Goal: Task Accomplishment & Management: Manage account settings

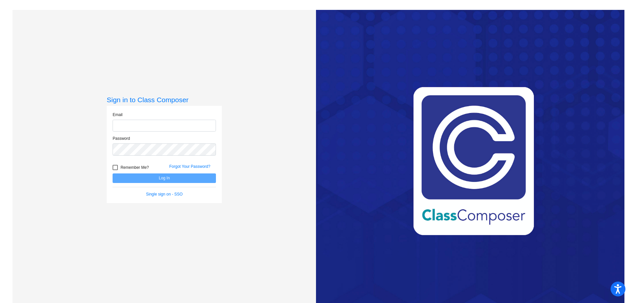
type input "[EMAIL_ADDRESS][DOMAIN_NAME]"
click at [144, 180] on button "Log In" at bounding box center [164, 178] width 103 height 10
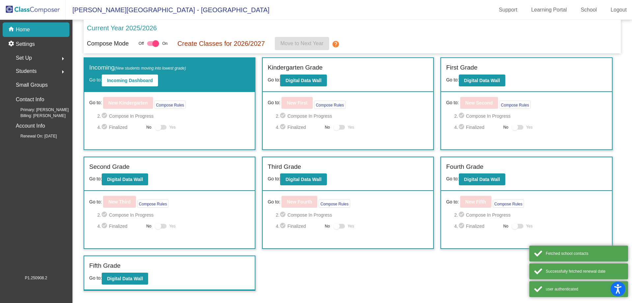
click at [278, 84] on div "Kindergarten Grade Go to: Digital Data Wall" at bounding box center [348, 75] width 171 height 34
click at [297, 81] on b "Digital Data Wall" at bounding box center [304, 80] width 36 height 5
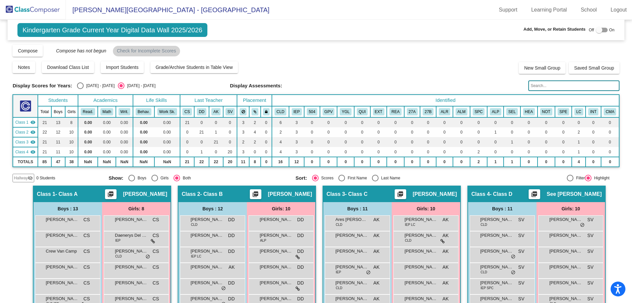
click at [599, 34] on div "Add, Move, or Retain Students Off On" at bounding box center [525, 30] width 179 height 9
click at [599, 32] on div at bounding box center [599, 30] width 7 height 7
checkbox input "true"
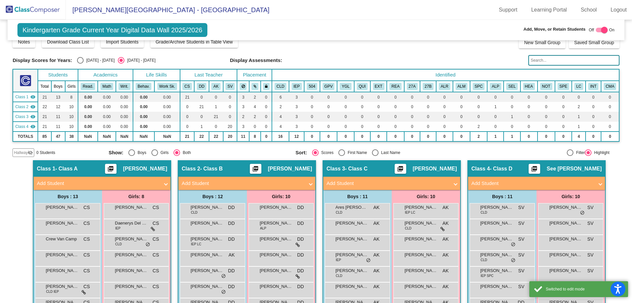
scroll to position [132, 0]
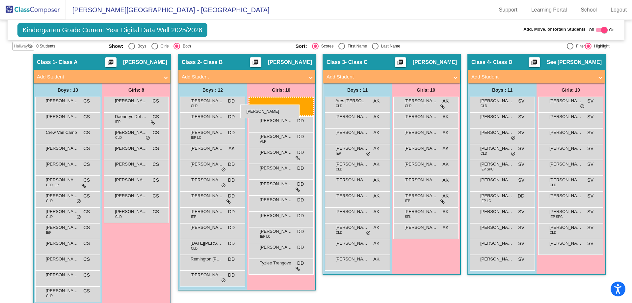
drag, startPoint x: 426, startPoint y: 103, endPoint x: 246, endPoint y: 103, distance: 180.1
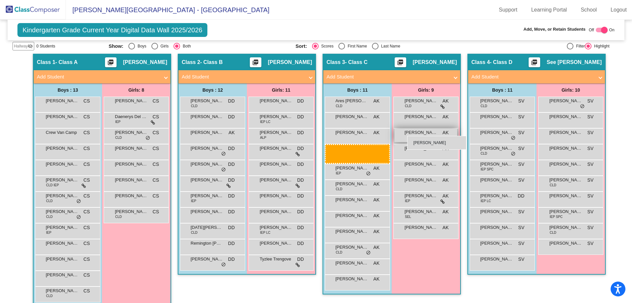
drag, startPoint x: 202, startPoint y: 135, endPoint x: 407, endPoint y: 136, distance: 205.5
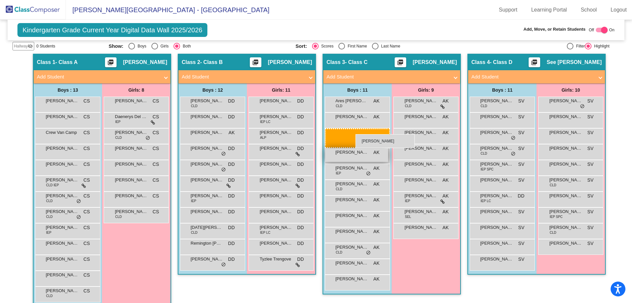
drag, startPoint x: 221, startPoint y: 136, endPoint x: 354, endPoint y: 133, distance: 133.1
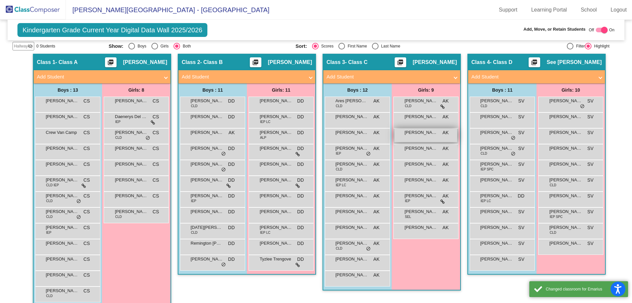
scroll to position [0, 0]
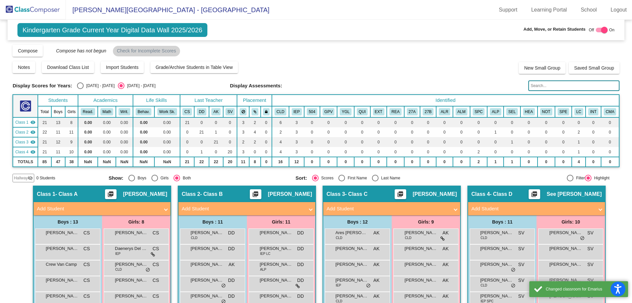
click at [61, 9] on img at bounding box center [33, 9] width 66 height 19
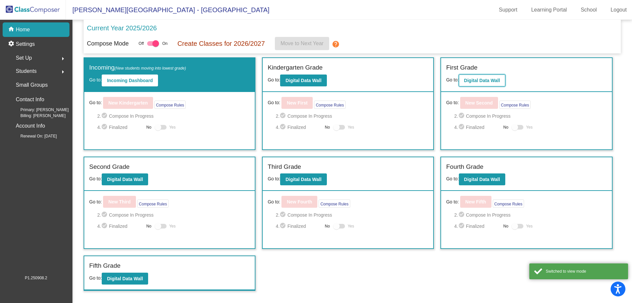
click at [477, 79] on b "Digital Data Wall" at bounding box center [482, 80] width 36 height 5
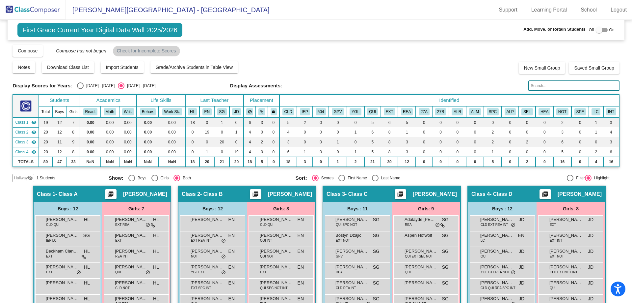
click at [606, 28] on div "Off On" at bounding box center [602, 30] width 26 height 8
click at [603, 29] on div at bounding box center [602, 30] width 12 height 5
checkbox input "true"
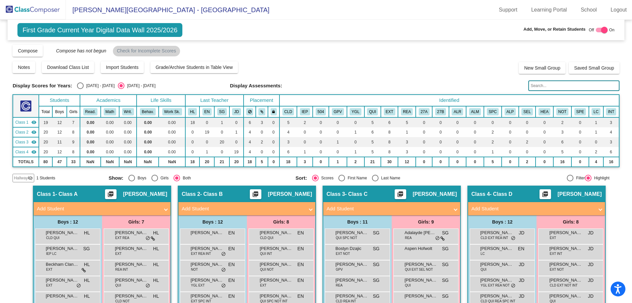
click at [545, 83] on input "text" at bounding box center [574, 85] width 91 height 11
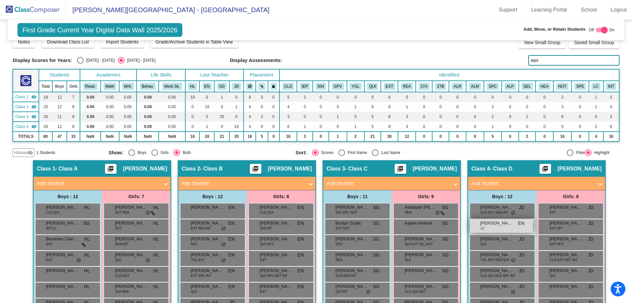
scroll to position [66, 0]
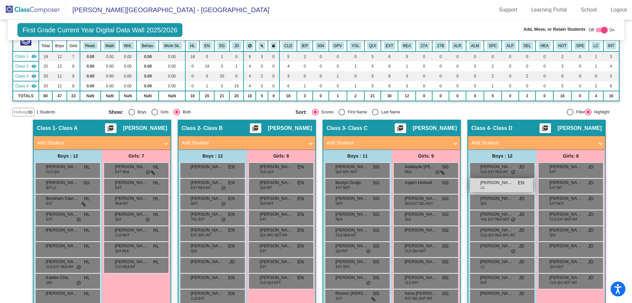
type input "aqui"
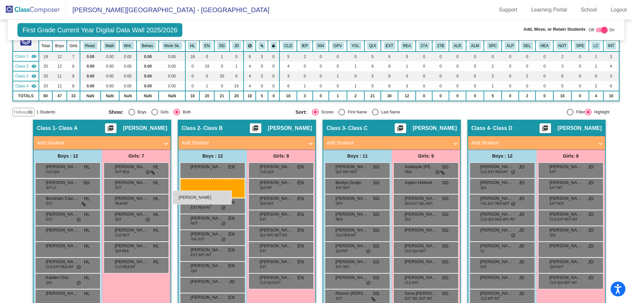
drag, startPoint x: 509, startPoint y: 184, endPoint x: 177, endPoint y: 186, distance: 331.9
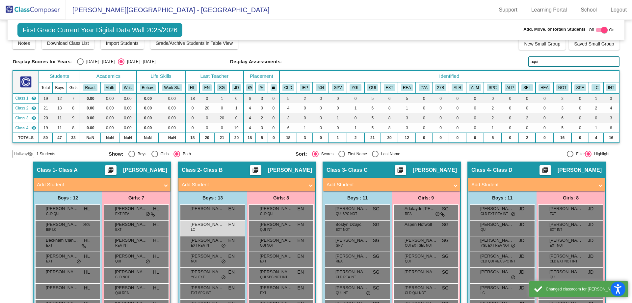
scroll to position [0, 0]
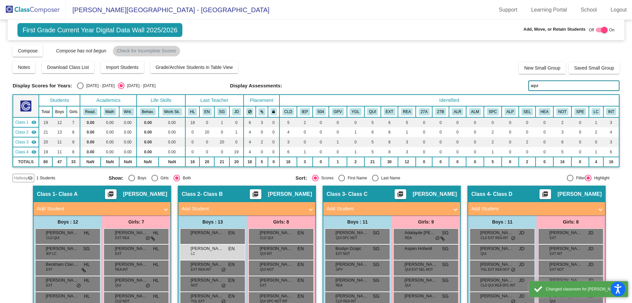
click at [51, 11] on img at bounding box center [33, 9] width 66 height 19
